Goal: Register for event/course

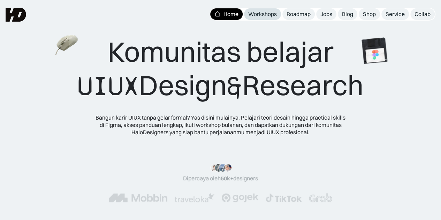
click at [269, 14] on div "Workshops" at bounding box center [262, 13] width 29 height 7
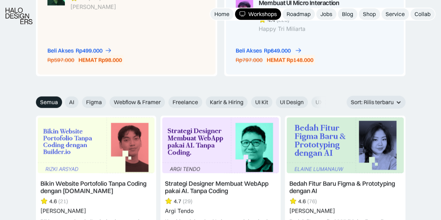
scroll to position [725, 0]
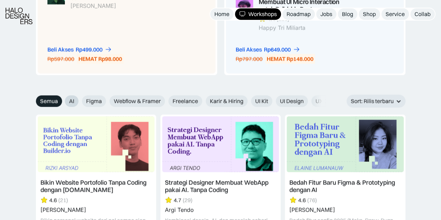
click at [72, 104] on span "AI" at bounding box center [71, 101] width 5 height 7
click at [62, 101] on input "AI" at bounding box center [60, 99] width 5 height 5
radio input "true"
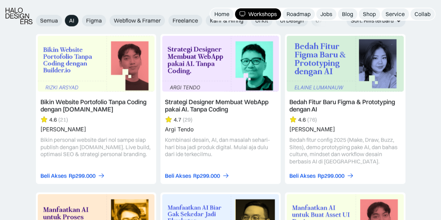
scroll to position [806, 0]
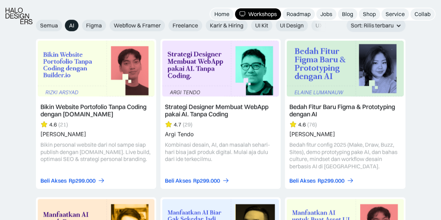
scroll to position [801, 0]
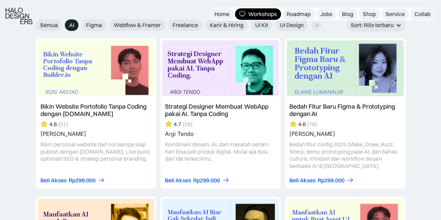
click at [131, 106] on link at bounding box center [96, 114] width 120 height 150
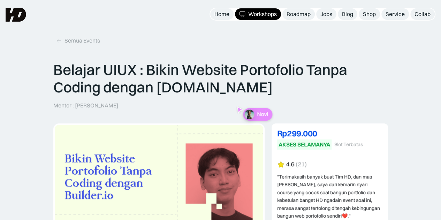
click at [256, 60] on div "Semua Events" at bounding box center [220, 30] width 441 height 61
click at [297, 16] on div "Roadmap" at bounding box center [299, 13] width 24 height 7
